Goal: Task Accomplishment & Management: Complete application form

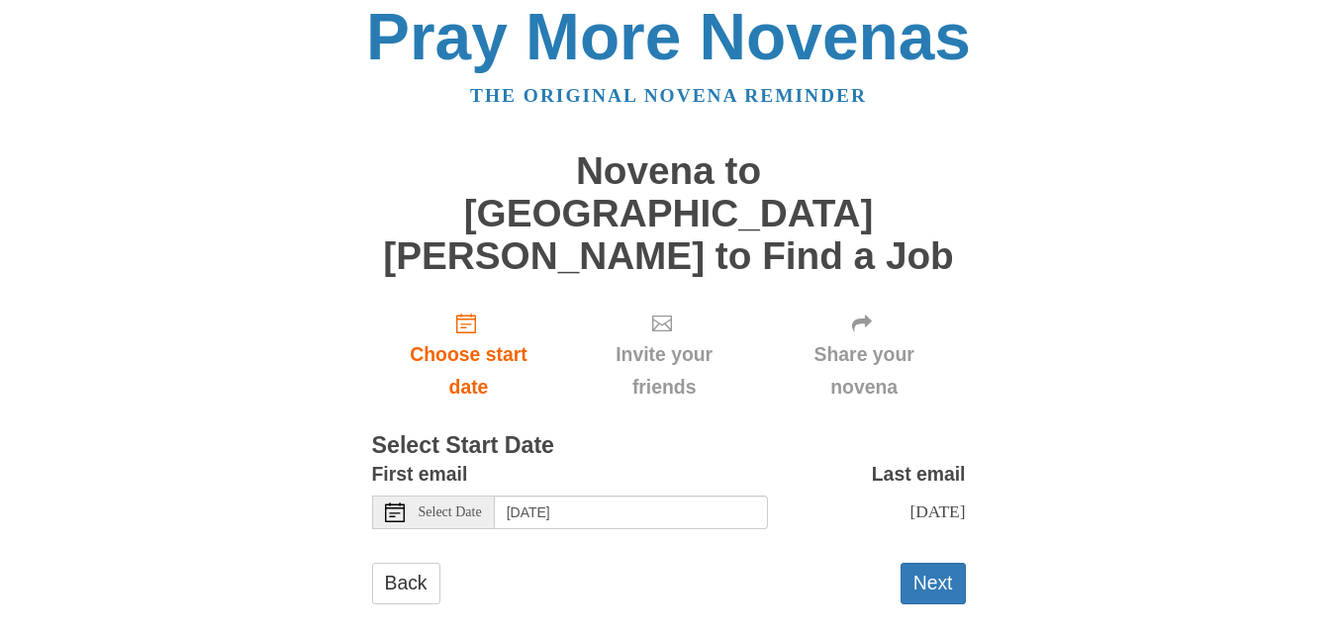
scroll to position [18, 0]
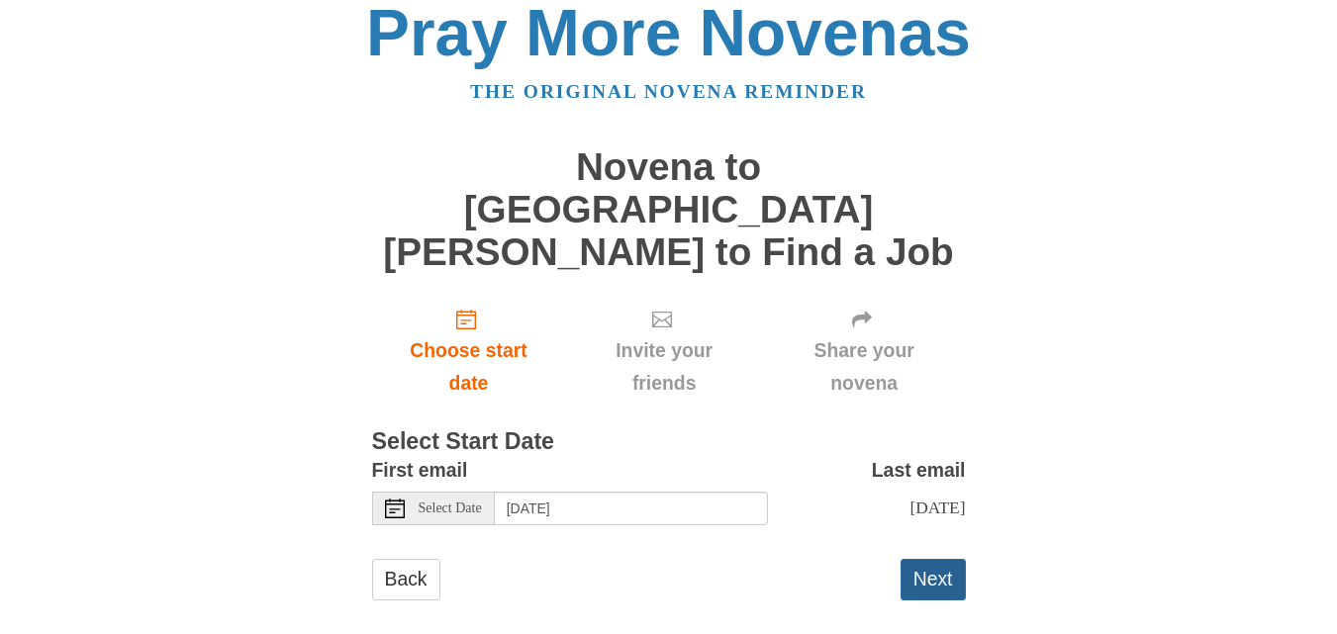
click at [927, 559] on button "Next" at bounding box center [933, 579] width 65 height 41
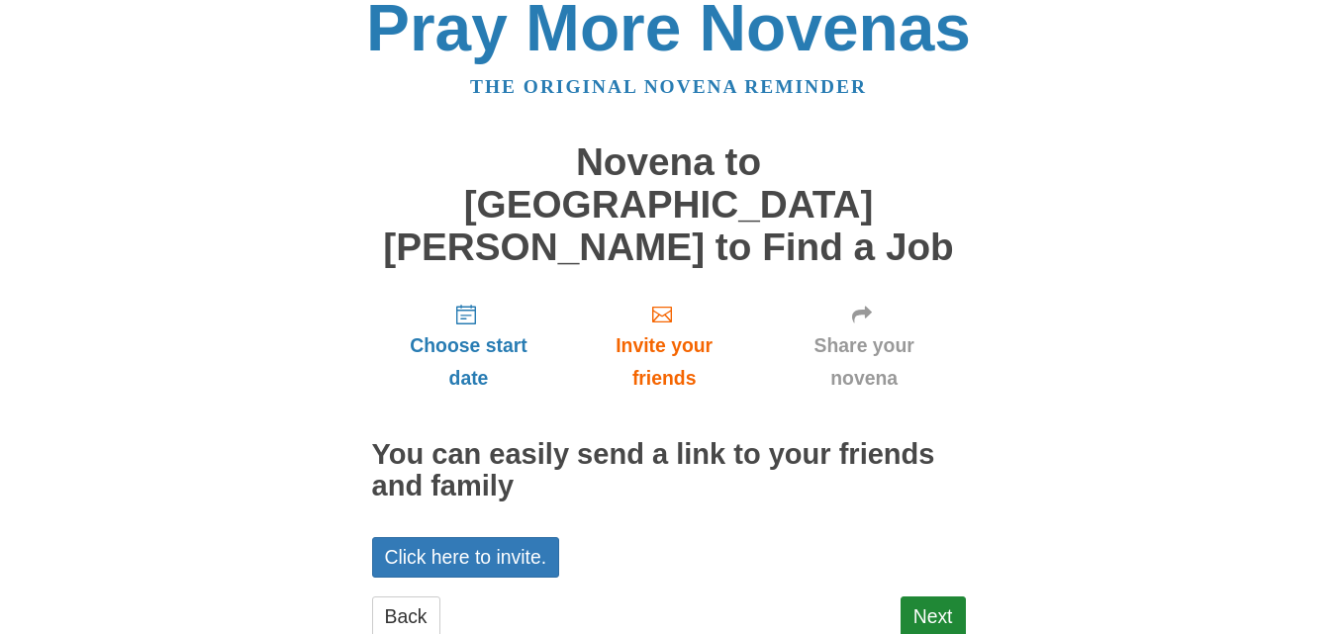
scroll to position [42, 0]
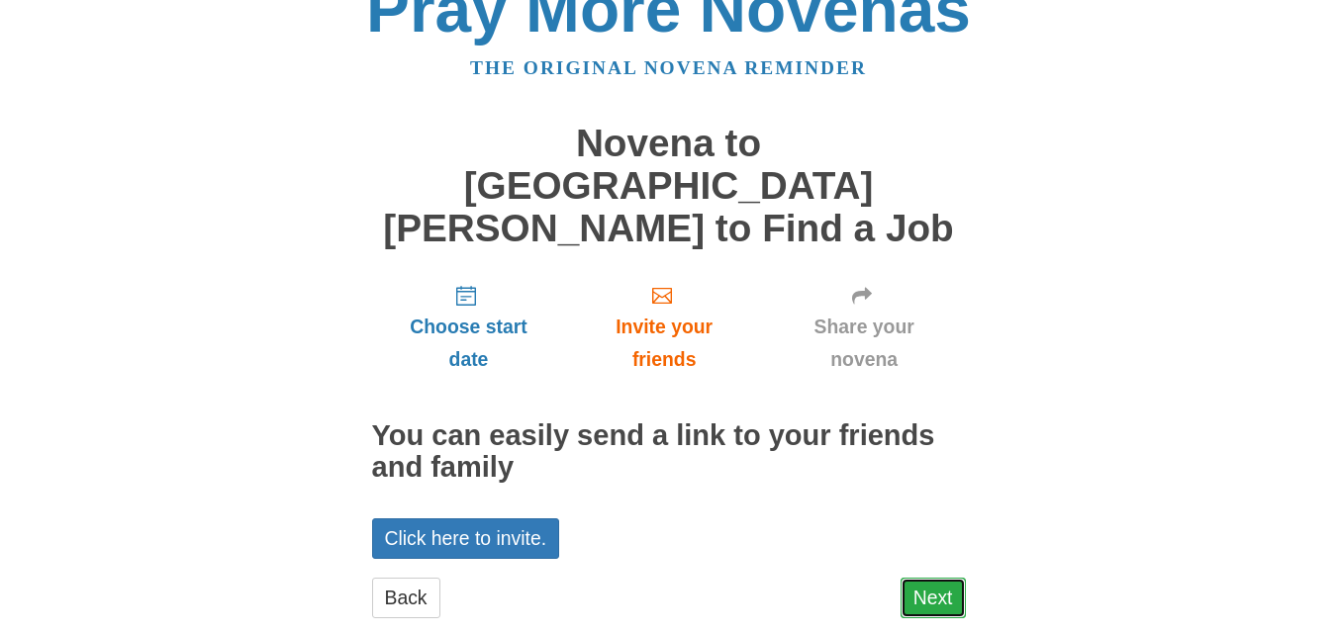
click at [936, 578] on link "Next" at bounding box center [933, 598] width 65 height 41
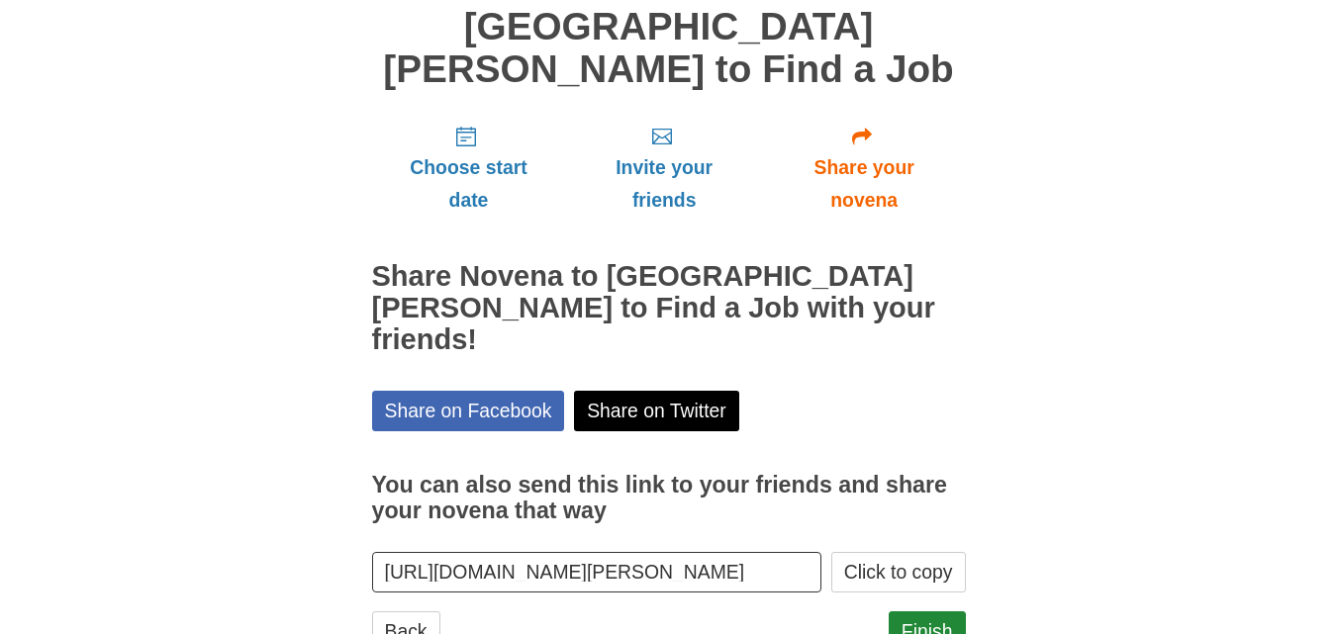
scroll to position [203, 0]
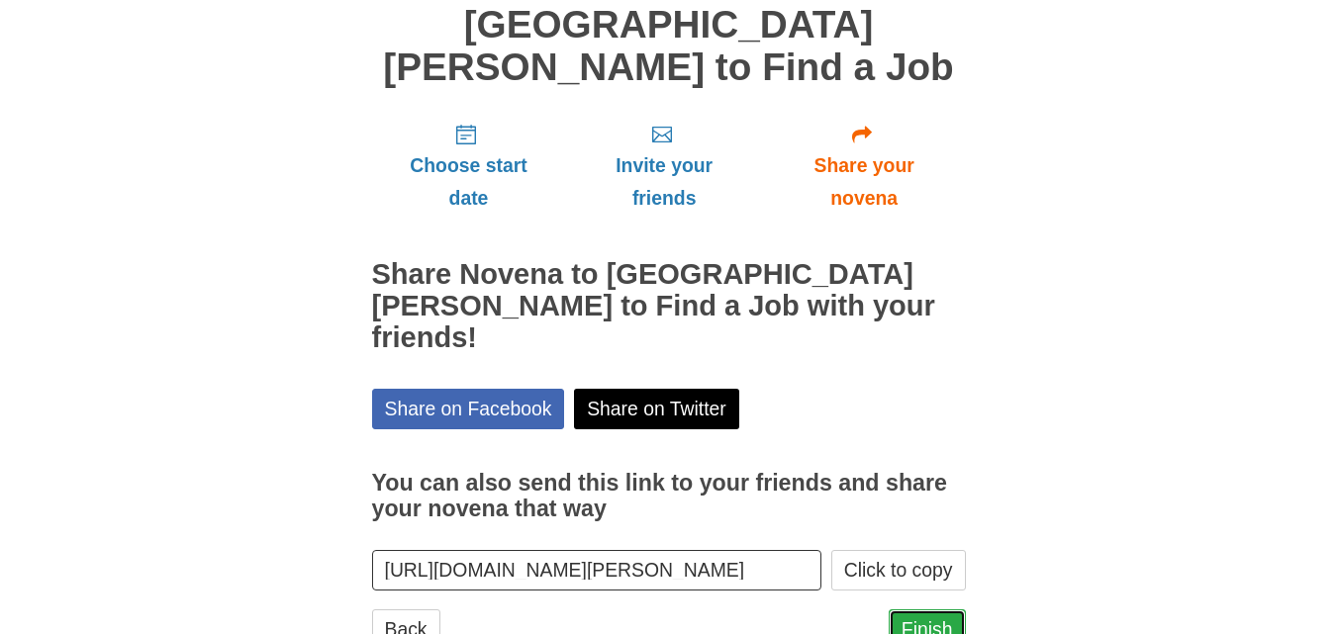
click at [922, 610] on link "Finish" at bounding box center [927, 630] width 77 height 41
